Goal: Navigation & Orientation: Find specific page/section

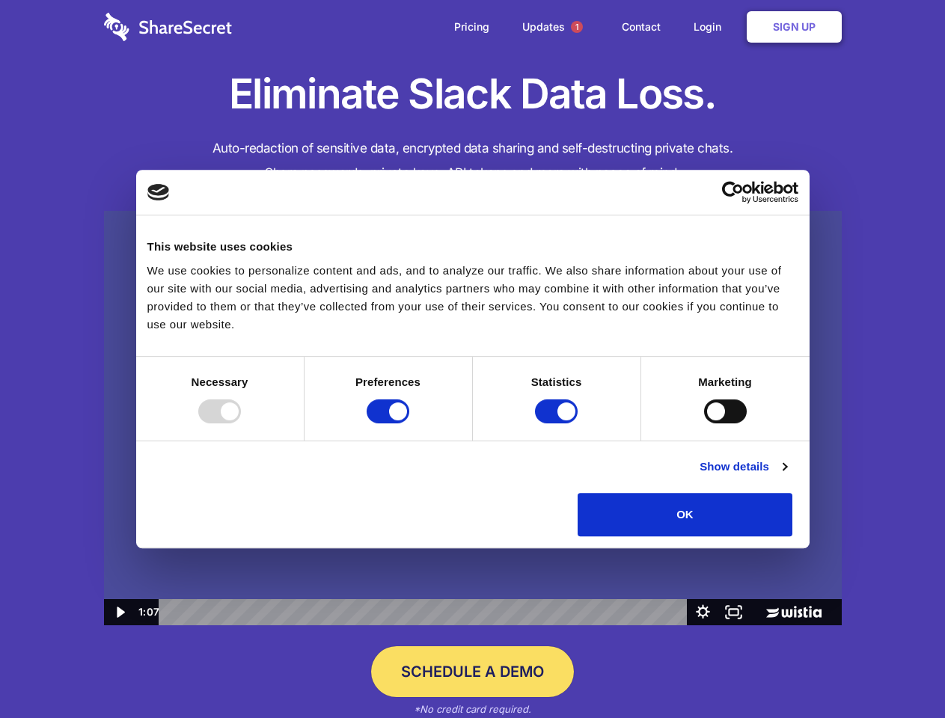
click at [472, 359] on img at bounding box center [473, 418] width 738 height 415
click at [241, 424] on div at bounding box center [219, 412] width 43 height 24
click at [409, 424] on input "Preferences" at bounding box center [388, 412] width 43 height 24
checkbox input "false"
click at [558, 424] on input "Statistics" at bounding box center [556, 412] width 43 height 24
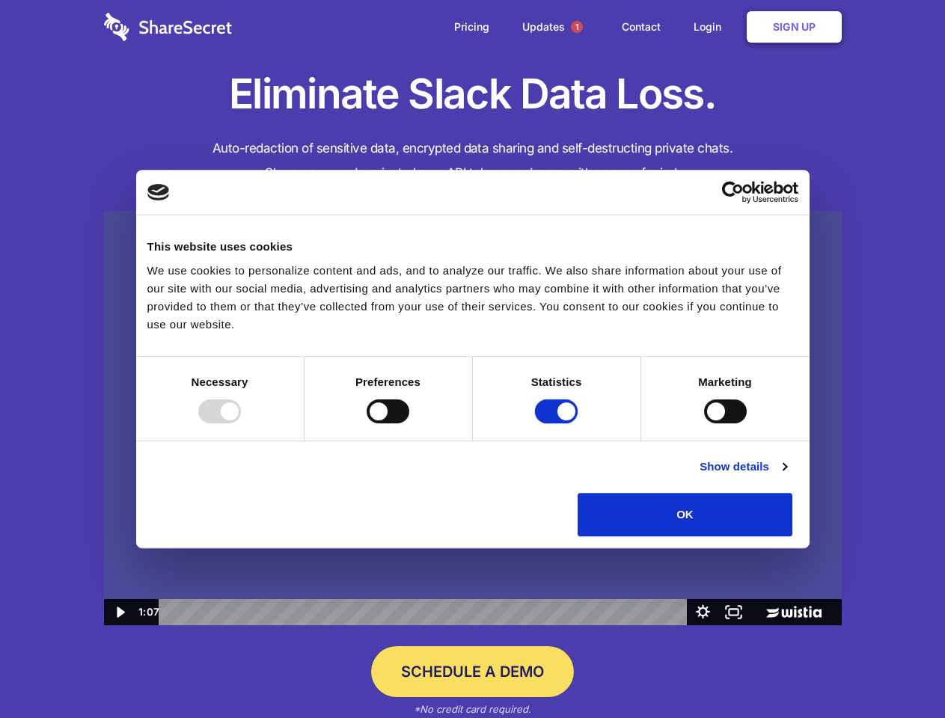
checkbox input "false"
click at [704, 424] on input "Marketing" at bounding box center [725, 412] width 43 height 24
checkbox input "true"
click at [787, 476] on link "Show details" at bounding box center [743, 467] width 87 height 18
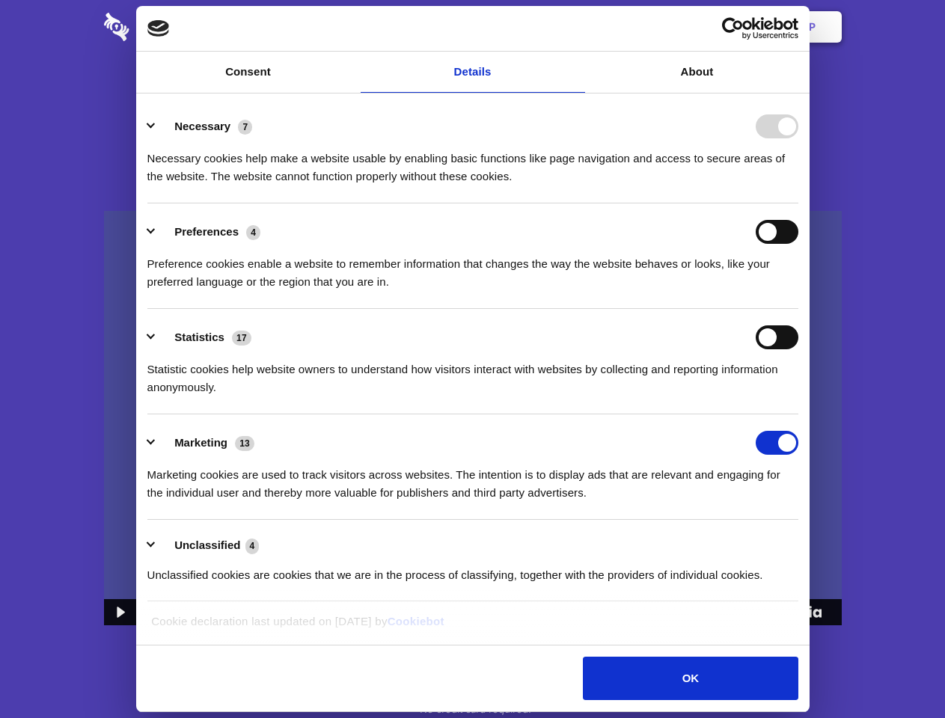
click at [799, 291] on div "Preference cookies enable a website to remember information that changes the wa…" at bounding box center [472, 267] width 651 height 47
click at [576, 27] on span "1" at bounding box center [577, 27] width 12 height 12
click at [473, 418] on icon "Play Video: Sharesecret Slack Extension" at bounding box center [472, 404] width 96 height 61
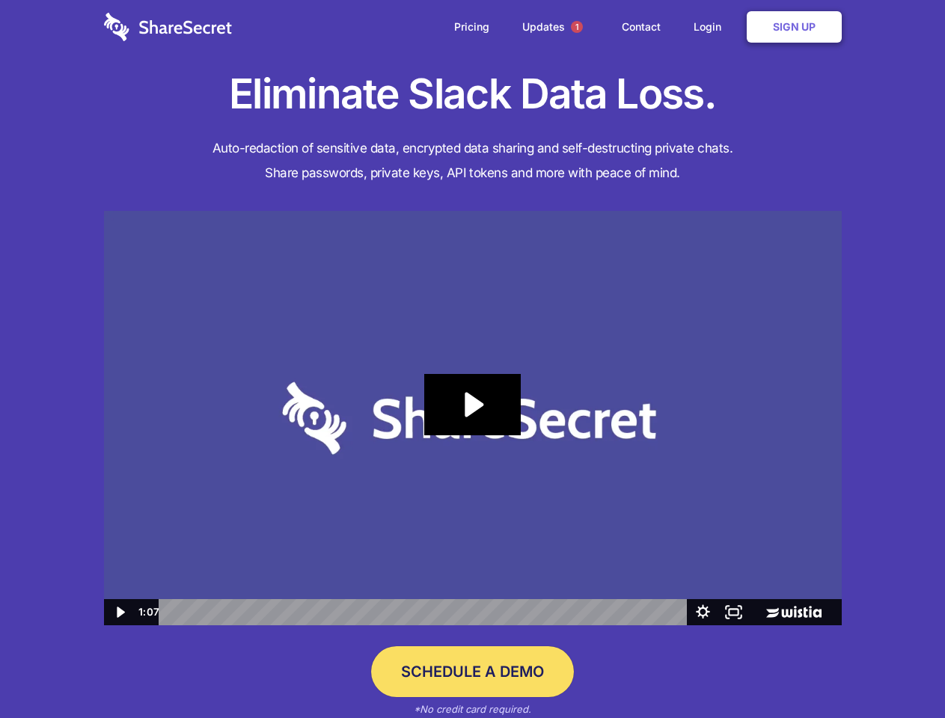
click at [473, 418] on icon "Play Video: Sharesecret Slack Extension" at bounding box center [472, 404] width 96 height 61
